Goal: Transaction & Acquisition: Purchase product/service

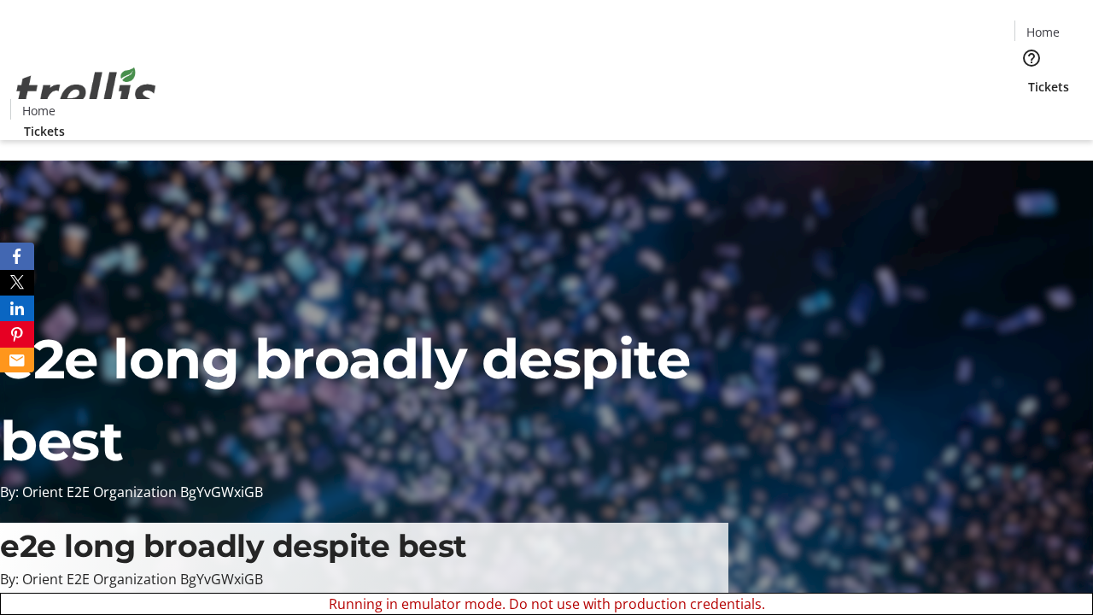
click at [1028, 78] on span "Tickets" at bounding box center [1048, 87] width 41 height 18
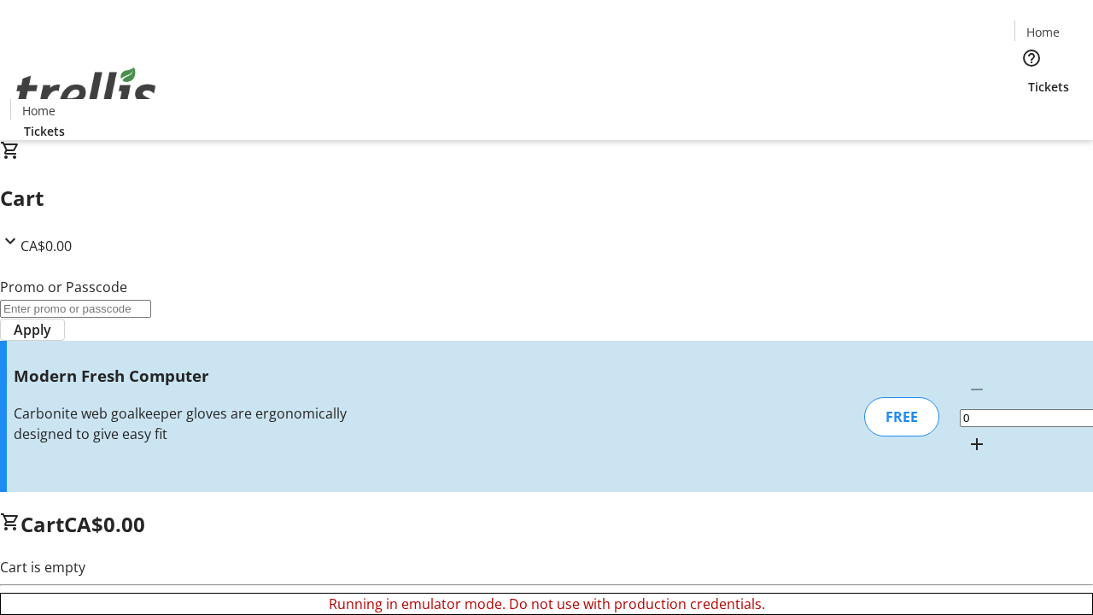
click at [966, 434] on mat-icon "Increment by one" at bounding box center [976, 444] width 20 height 20
type input "1"
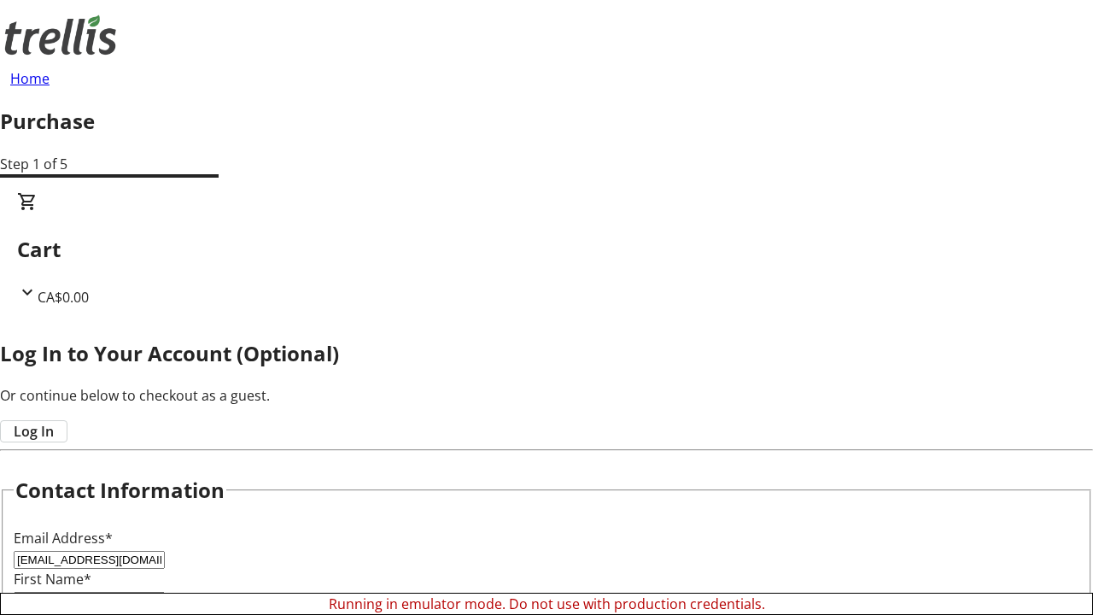
type input "[EMAIL_ADDRESS][DOMAIN_NAME]"
type input "Kailee"
type input "[PERSON_NAME]"
